Goal: Task Accomplishment & Management: Use online tool/utility

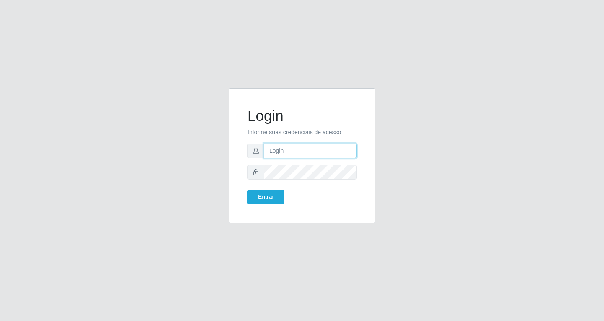
click at [291, 154] on input "text" at bounding box center [310, 150] width 93 height 15
type input "[EMAIL_ADDRESS][DOMAIN_NAME]"
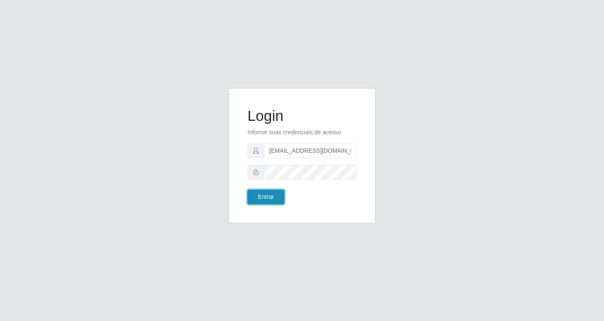
click at [261, 197] on button "Entrar" at bounding box center [265, 196] width 37 height 15
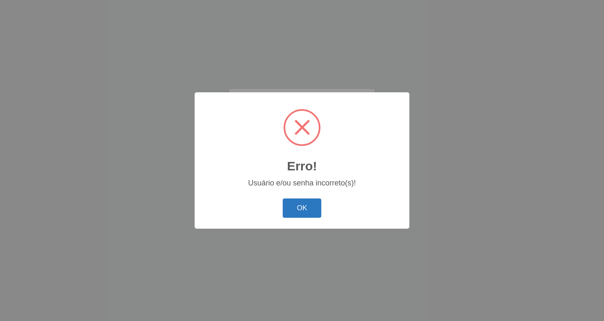
click at [306, 210] on button "OK" at bounding box center [301, 208] width 39 height 20
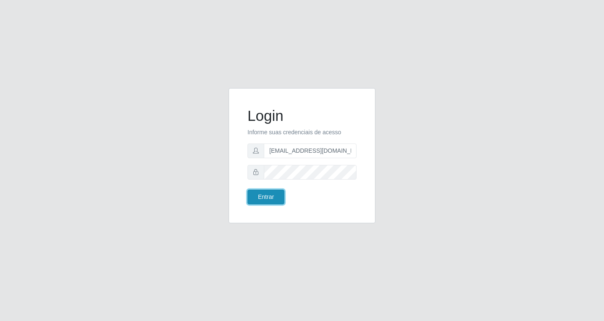
click at [272, 197] on button "Entrar" at bounding box center [265, 196] width 37 height 15
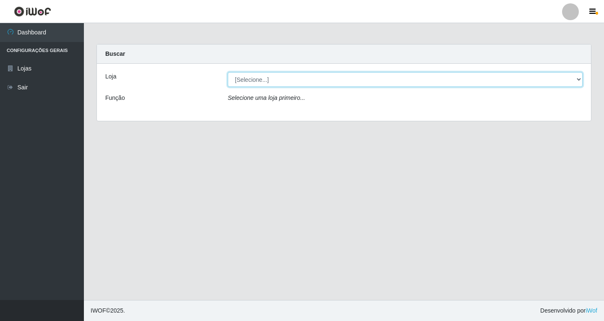
click at [577, 78] on select "[Selecione...] SuperFácil Atacado - [GEOGRAPHIC_DATA]" at bounding box center [405, 79] width 355 height 15
select select "503"
click at [228, 72] on select "[Selecione...] SuperFácil Atacado - [GEOGRAPHIC_DATA]" at bounding box center [405, 79] width 355 height 15
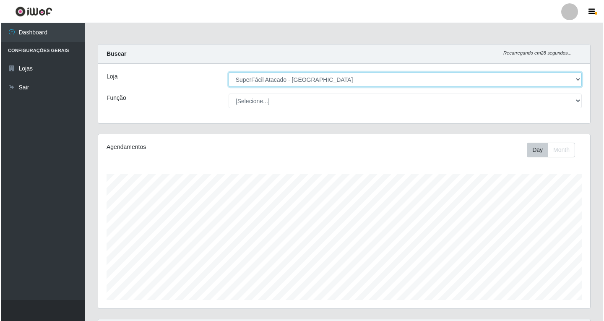
scroll to position [124, 0]
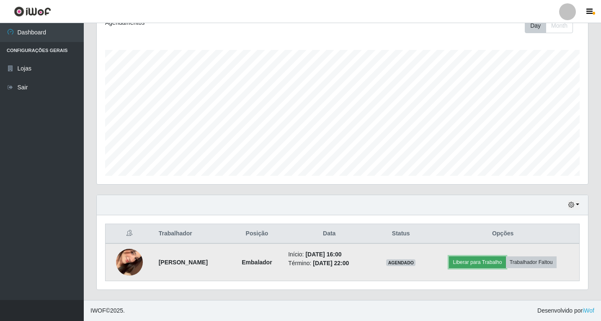
click at [483, 261] on button "Liberar para Trabalho" at bounding box center [477, 262] width 57 height 12
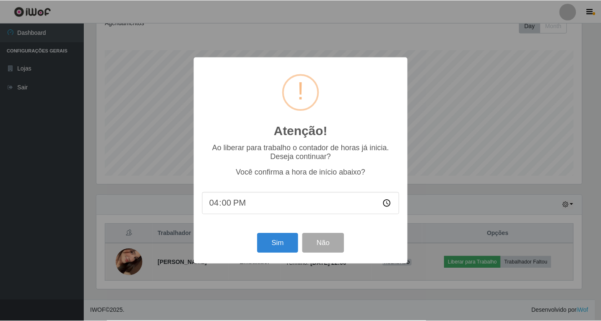
scroll to position [174, 487]
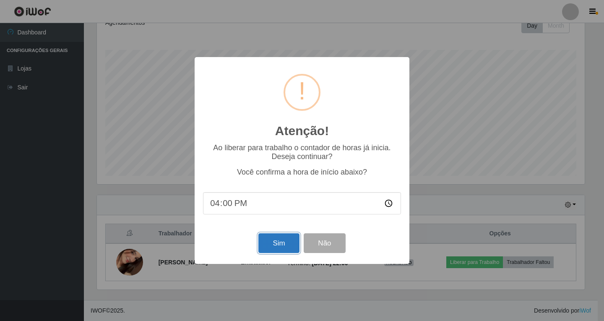
click at [282, 245] on button "Sim" at bounding box center [278, 243] width 41 height 20
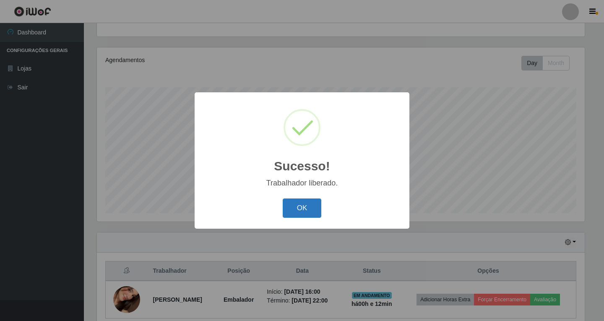
click at [306, 207] on button "OK" at bounding box center [301, 208] width 39 height 20
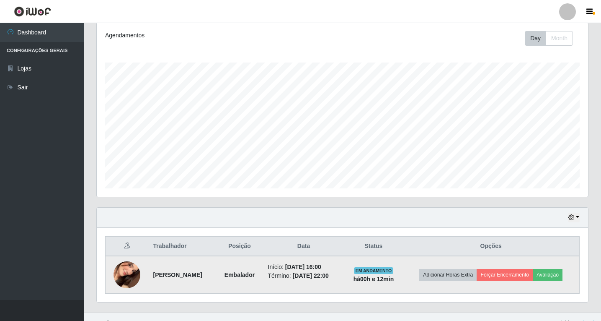
scroll to position [124, 0]
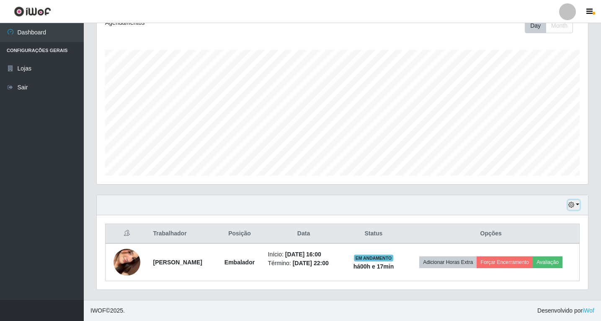
click at [578, 206] on button "button" at bounding box center [574, 205] width 12 height 10
click at [551, 178] on button "1 Semana" at bounding box center [546, 174] width 66 height 18
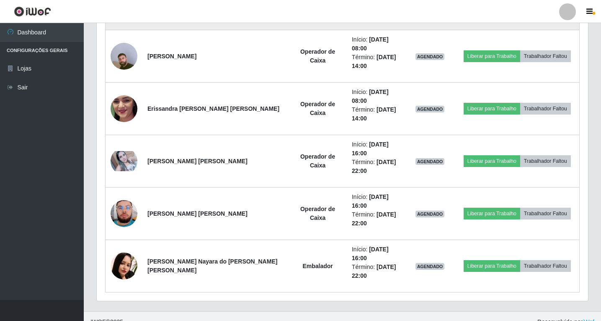
scroll to position [1449, 0]
